Goal: Task Accomplishment & Management: Use online tool/utility

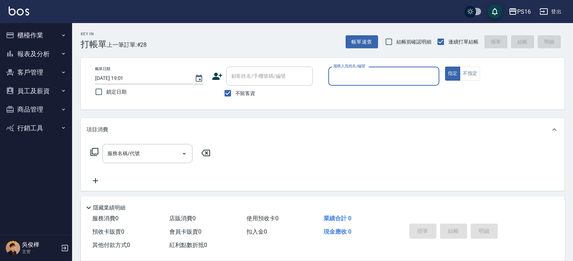
scroll to position [8, 0]
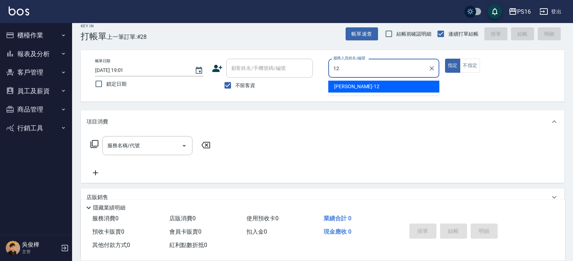
type input "[PERSON_NAME]-12"
type button "true"
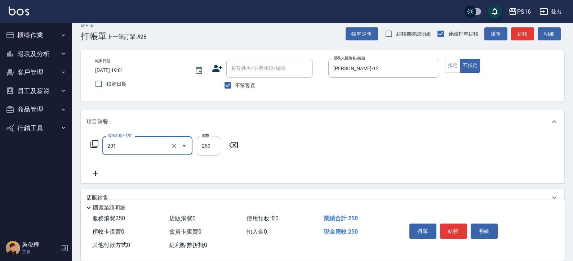
type input "洗髮(201)"
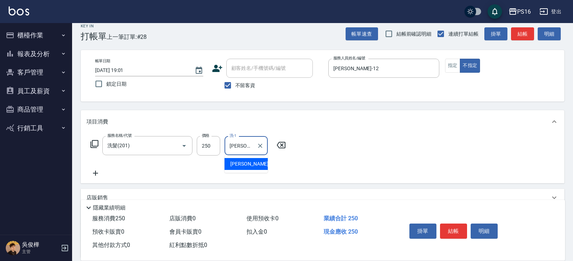
type input "林俞萱-12"
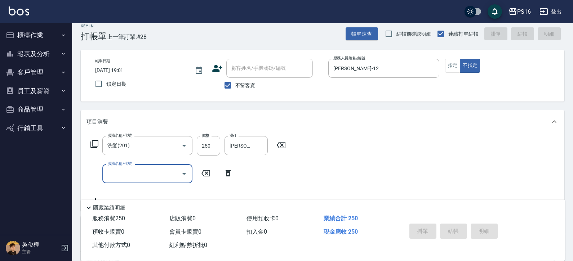
type input "2025/08/14 20:08"
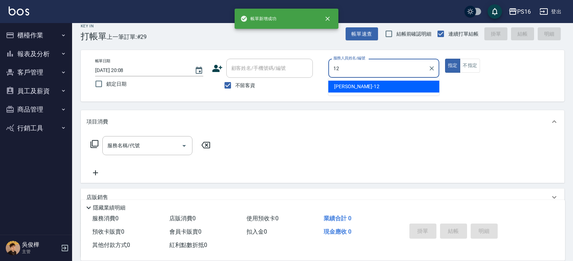
type input "林俞萱-12"
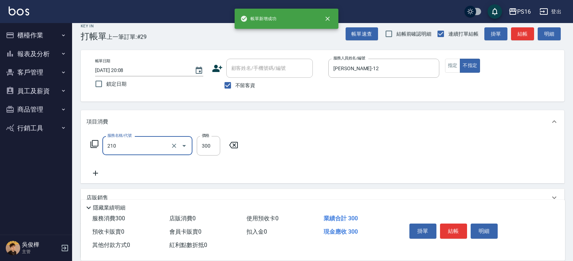
type input "歐娜洗髮精(210)"
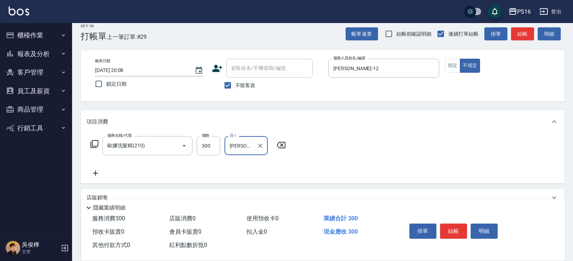
type input "吳梅倩-28"
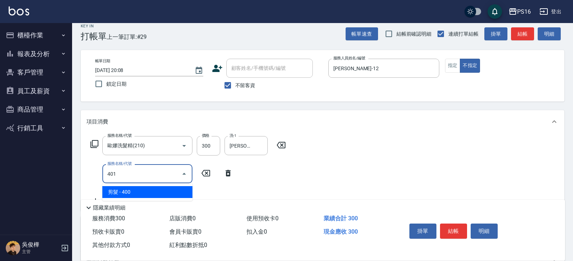
type input "剪髮(401)"
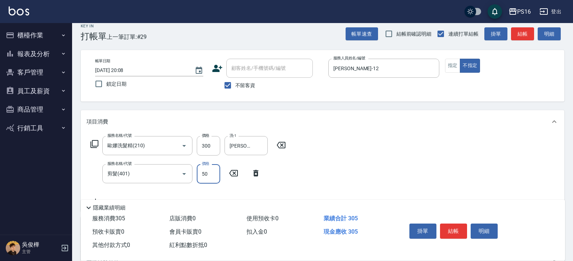
type input "50"
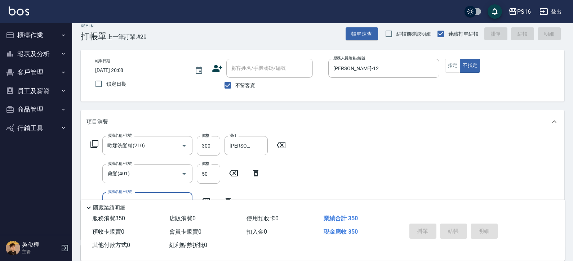
type input "2025/08/14 20:09"
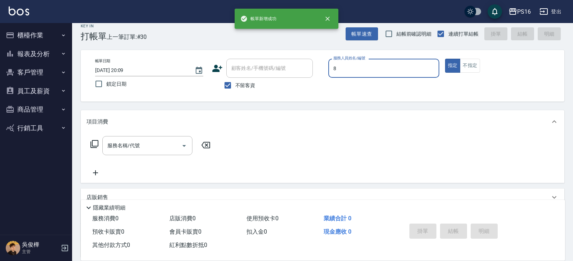
type input "簡君文-8"
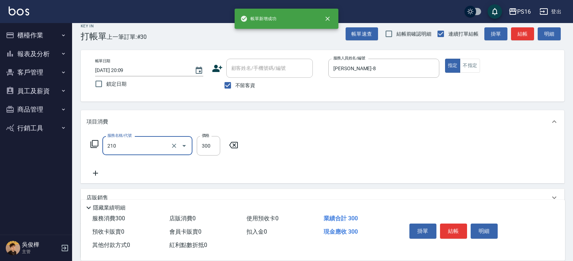
type input "歐娜洗髮精(210)"
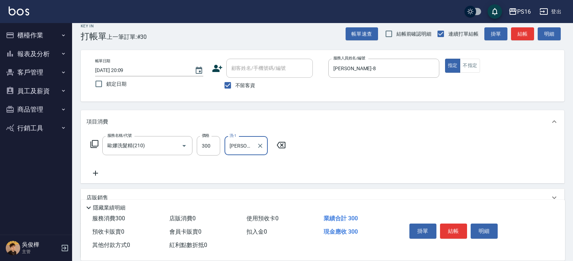
type input "黃姿庭-20"
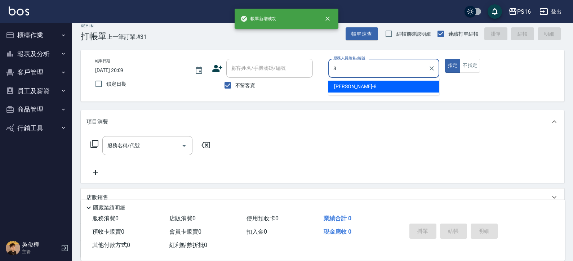
type input "簡君文-8"
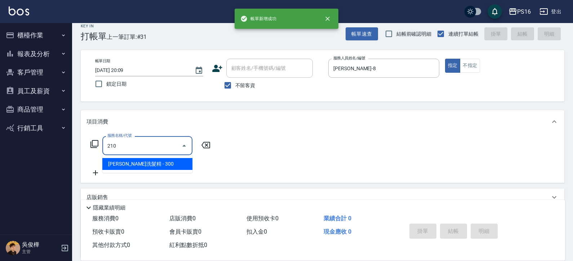
type input "歐娜洗髮精(210)"
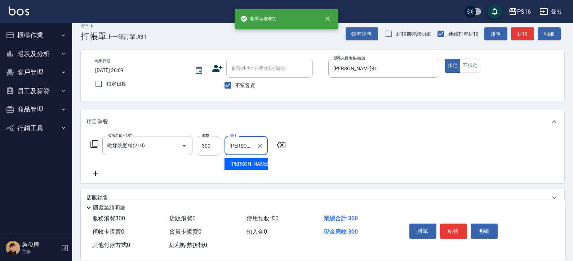
type input "黃姿庭-20"
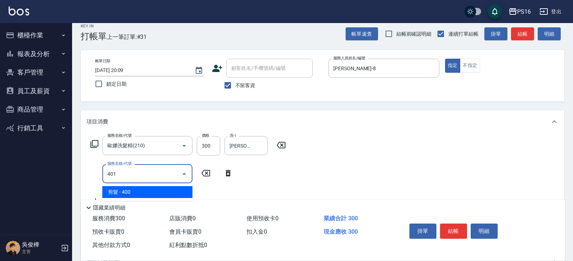
type input "剪髮(401)"
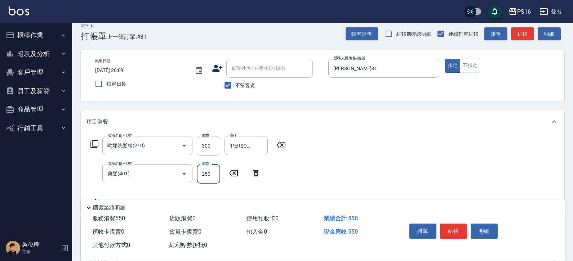
type input "250"
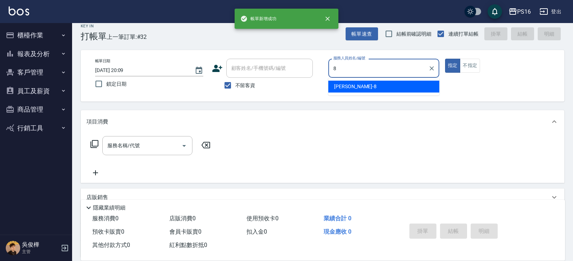
type input "簡君文-8"
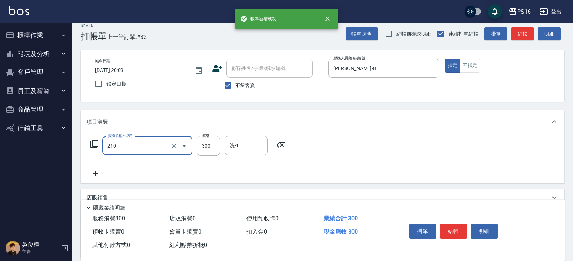
type input "歐娜洗髮精(210)"
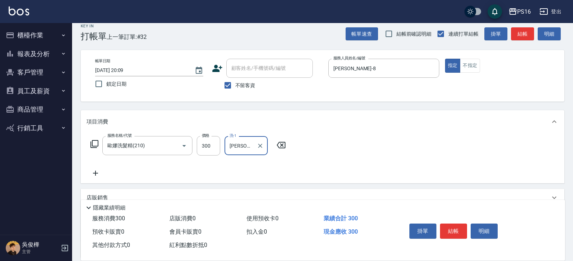
type input "吳梅倩-28"
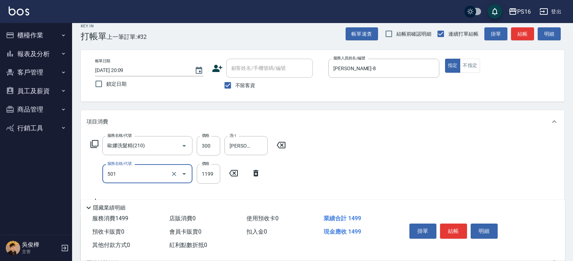
type input "染髮(501)"
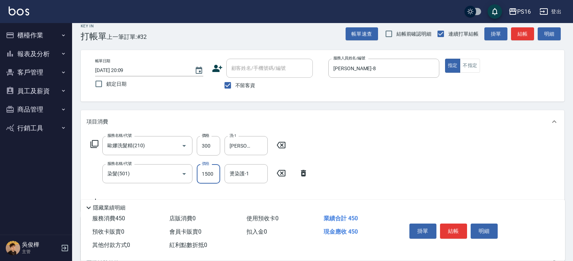
type input "1500"
type input "吳梅倩-28"
type input "染髮(501)"
type input "1200"
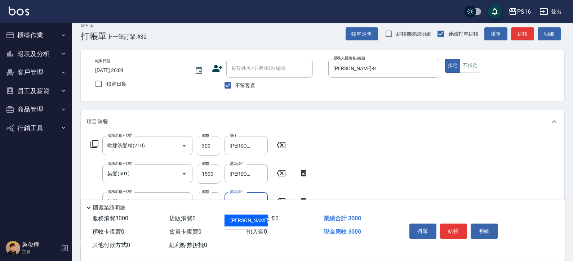
type input "吳梅倩-28"
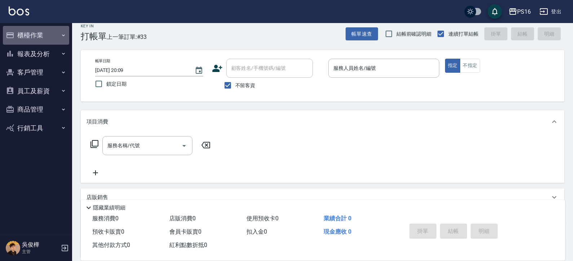
click at [42, 36] on button "櫃檯作業" at bounding box center [36, 35] width 66 height 19
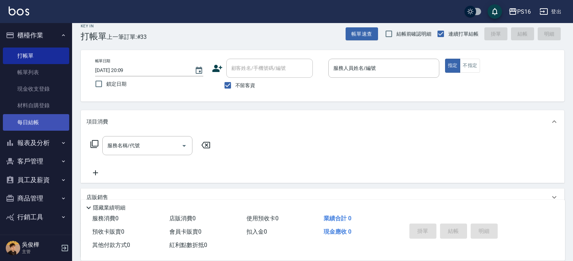
click at [52, 118] on link "每日結帳" at bounding box center [36, 122] width 66 height 17
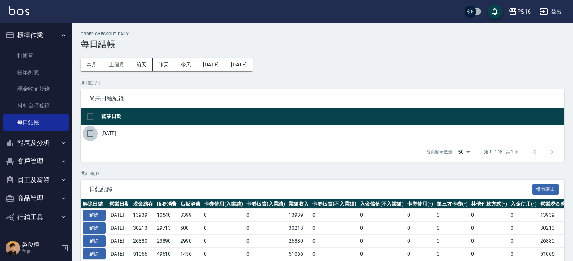
click at [93, 136] on input "checkbox" at bounding box center [90, 133] width 15 height 15
checkbox input "true"
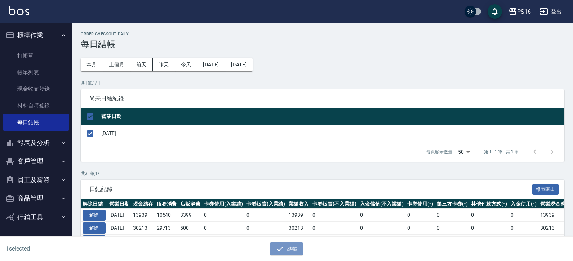
drag, startPoint x: 299, startPoint y: 248, endPoint x: 303, endPoint y: 222, distance: 27.0
click at [298, 248] on button "結帳" at bounding box center [287, 249] width 34 height 13
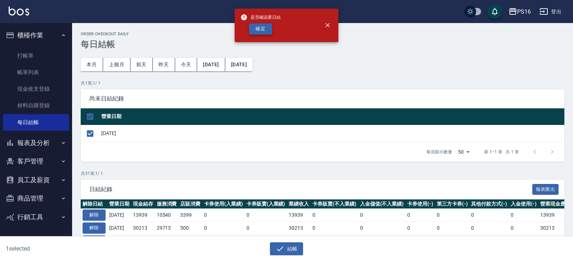
click at [261, 29] on button "確定" at bounding box center [260, 28] width 23 height 11
checkbox input "false"
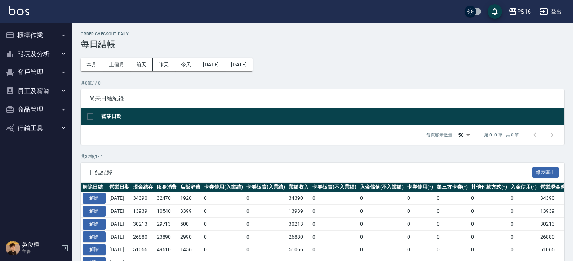
click at [44, 49] on button "報表及分析" at bounding box center [36, 54] width 66 height 19
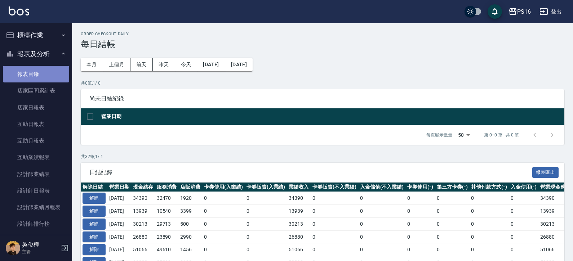
click at [50, 78] on link "報表目錄" at bounding box center [36, 74] width 66 height 17
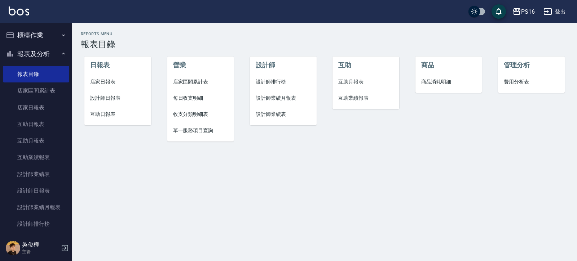
click at [112, 80] on span "店家日報表" at bounding box center [117, 82] width 55 height 8
click at [108, 89] on li "店家日報表" at bounding box center [117, 82] width 67 height 16
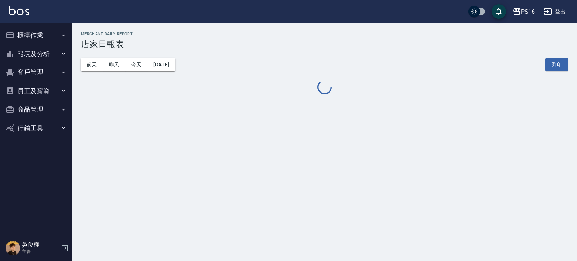
click at [41, 51] on button "報表及分析" at bounding box center [36, 54] width 66 height 19
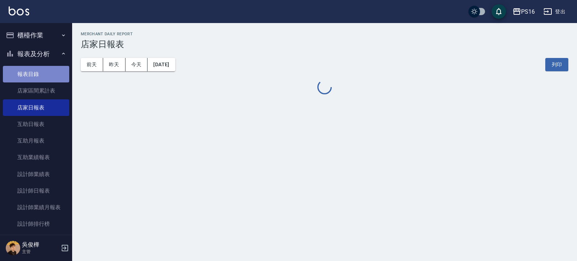
click at [43, 74] on link "報表目錄" at bounding box center [36, 74] width 66 height 17
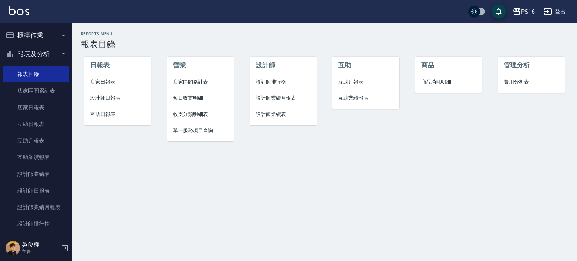
click at [108, 83] on span "店家日報表" at bounding box center [117, 82] width 55 height 8
click at [117, 96] on span "設計師日報表" at bounding box center [117, 98] width 55 height 8
click at [114, 111] on span "互助日報表" at bounding box center [117, 115] width 55 height 8
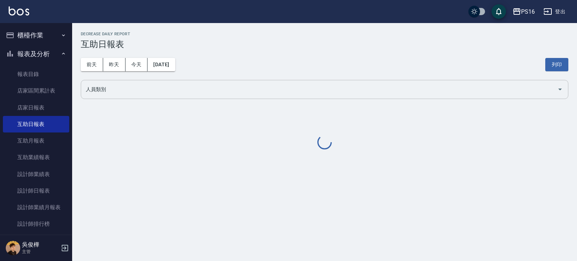
click at [125, 85] on input "人員類別" at bounding box center [319, 89] width 470 height 13
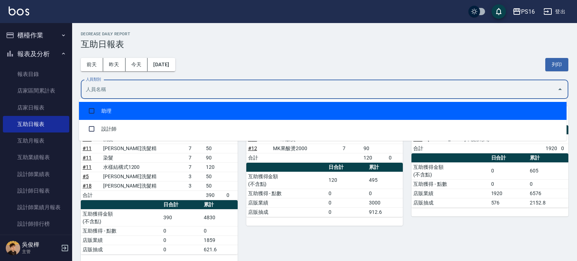
click at [136, 102] on li "助理" at bounding box center [323, 111] width 488 height 18
checkbox input "true"
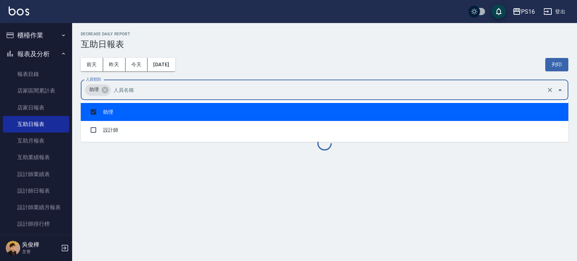
click at [237, 67] on div "前天 昨天 今天 2025/08/14 列印" at bounding box center [325, 64] width 488 height 31
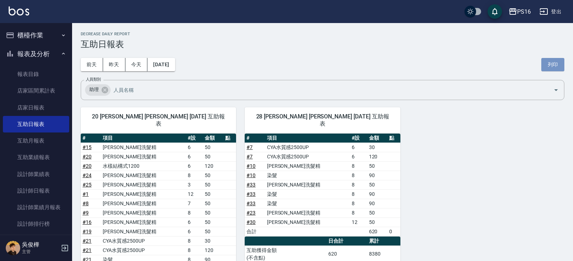
drag, startPoint x: 558, startPoint y: 64, endPoint x: 274, endPoint y: 22, distance: 286.5
click at [559, 64] on button "列印" at bounding box center [553, 64] width 23 height 13
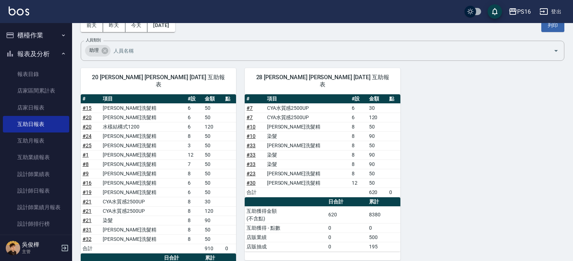
scroll to position [40, 0]
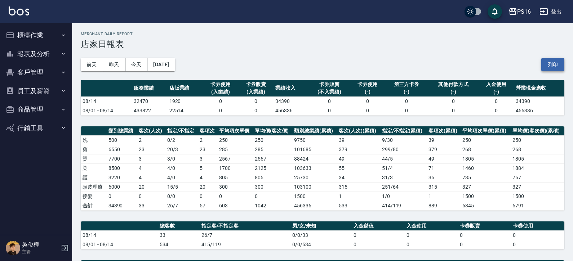
click at [551, 59] on button "列印" at bounding box center [553, 64] width 23 height 13
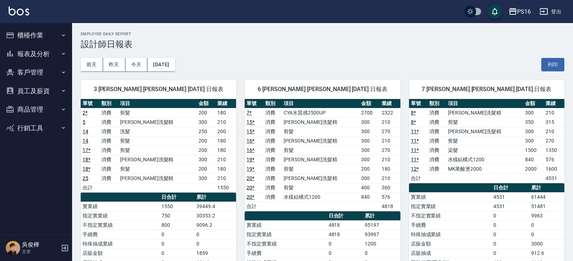
drag, startPoint x: 560, startPoint y: 58, endPoint x: 470, endPoint y: 189, distance: 159.4
click at [560, 58] on button "列印" at bounding box center [553, 64] width 23 height 13
